Goal: Transaction & Acquisition: Download file/media

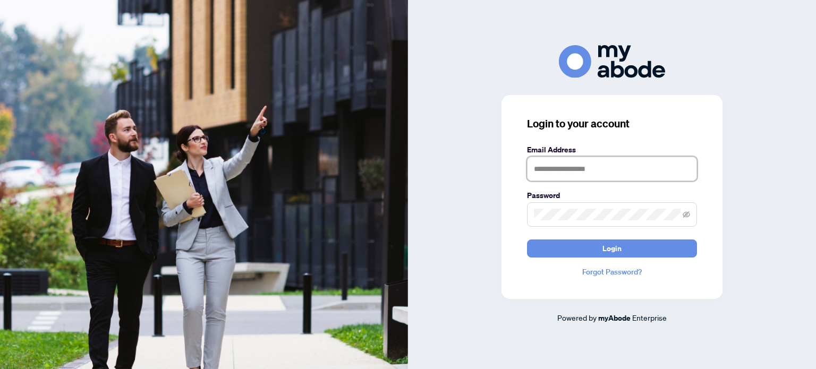
click at [572, 179] on input "text" at bounding box center [612, 169] width 170 height 24
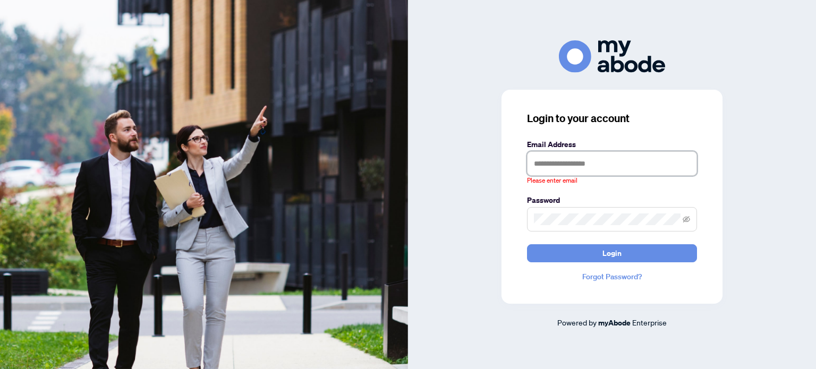
type input "**********"
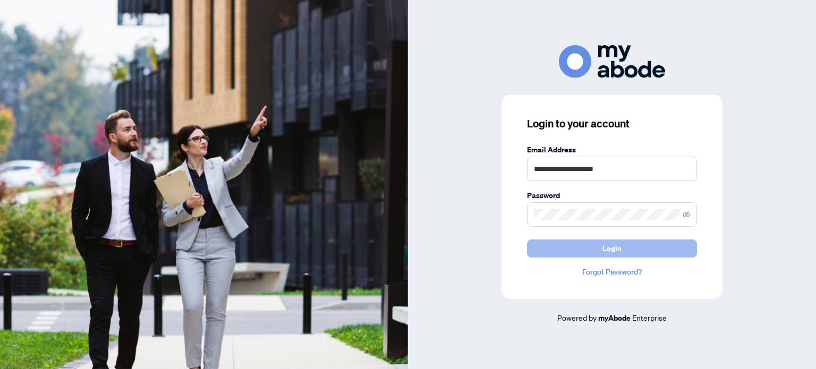
click at [539, 253] on button "Login" at bounding box center [612, 249] width 170 height 18
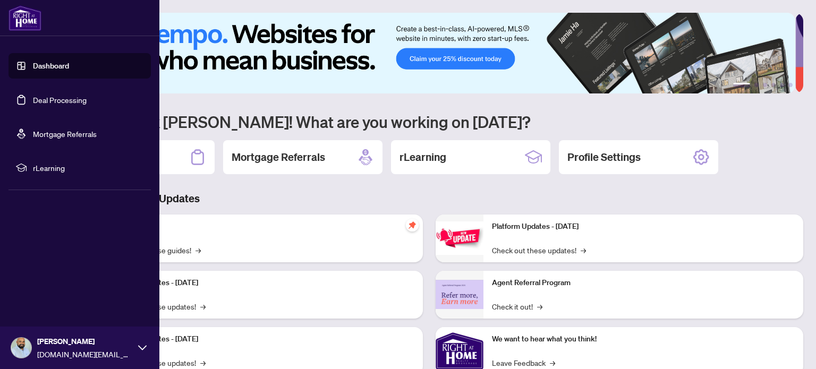
click at [53, 100] on link "Deal Processing" at bounding box center [60, 100] width 54 height 10
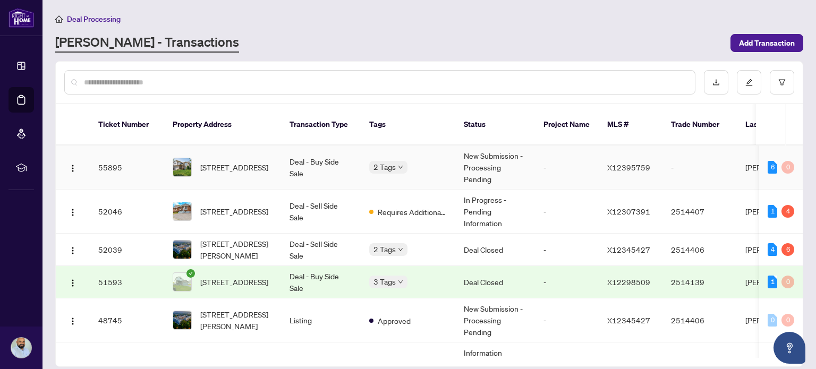
click at [511, 152] on td "New Submission - Processing Pending" at bounding box center [495, 168] width 80 height 44
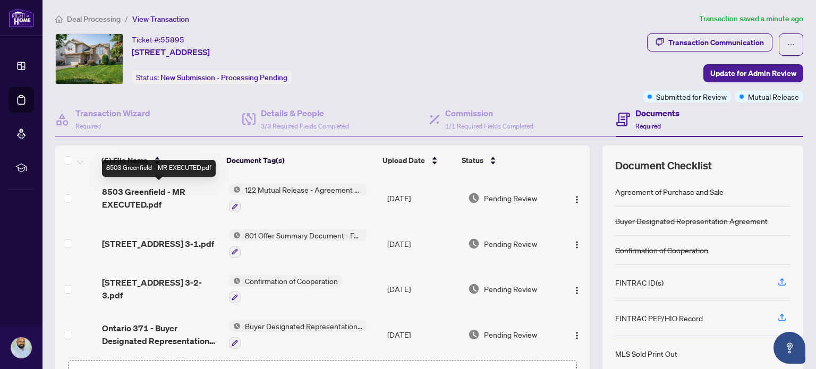
click at [180, 189] on span "8503 Greenfield - MR EXECUTED.pdf" at bounding box center [161, 197] width 118 height 25
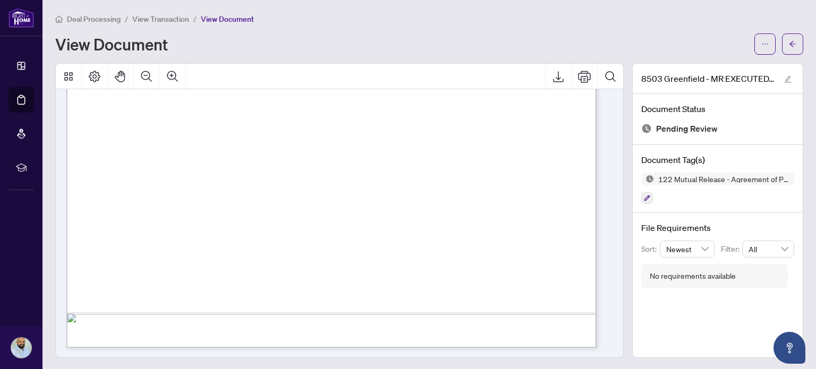
scroll to position [1, 0]
click at [552, 74] on icon "Export" at bounding box center [558, 75] width 13 height 13
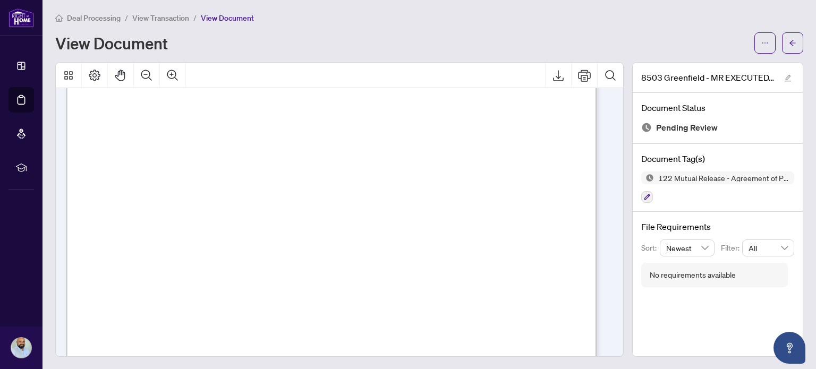
scroll to position [0, 0]
